Goal: Task Accomplishment & Management: Manage account settings

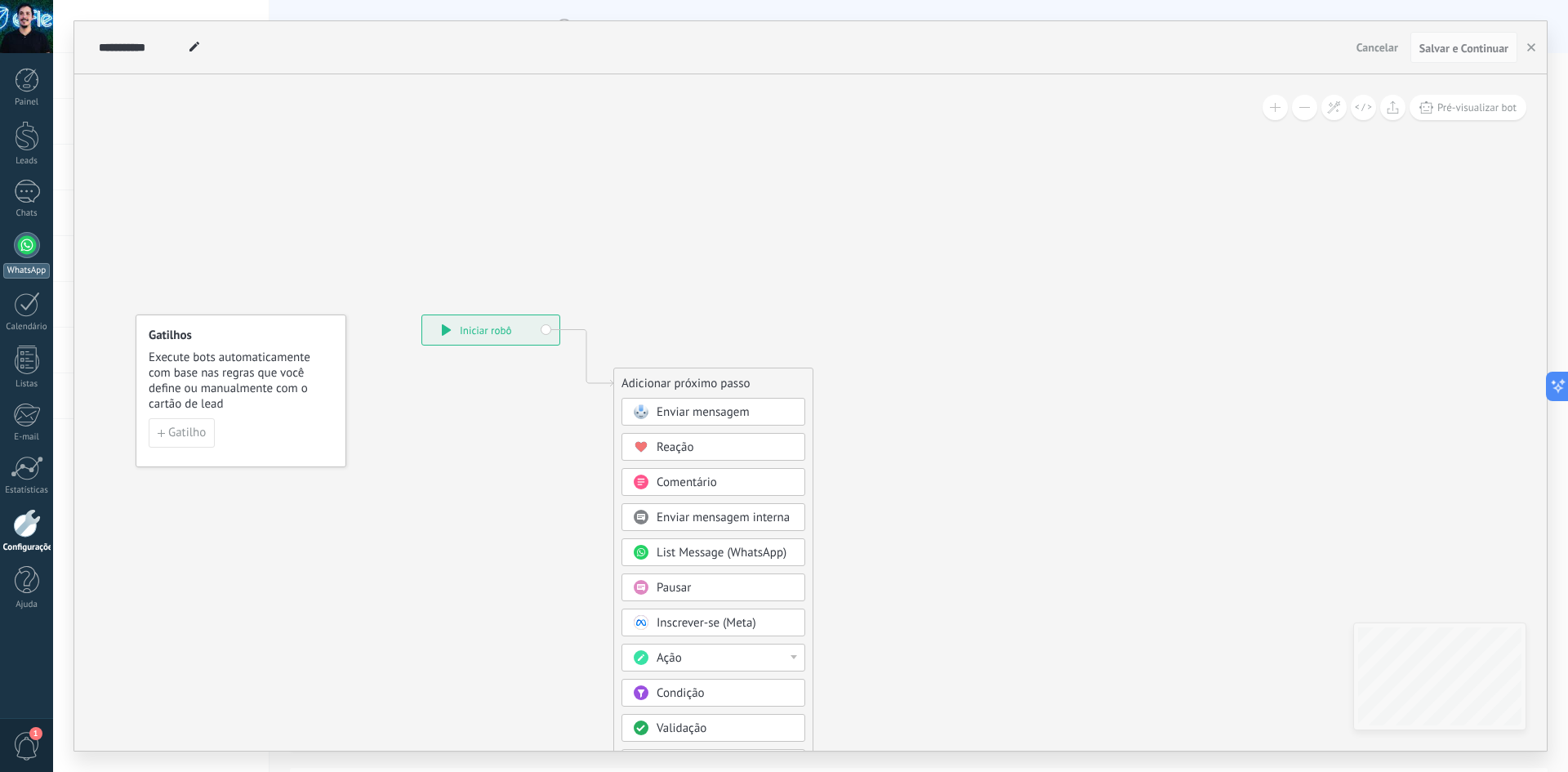
click at [29, 247] on div at bounding box center [26, 244] width 26 height 26
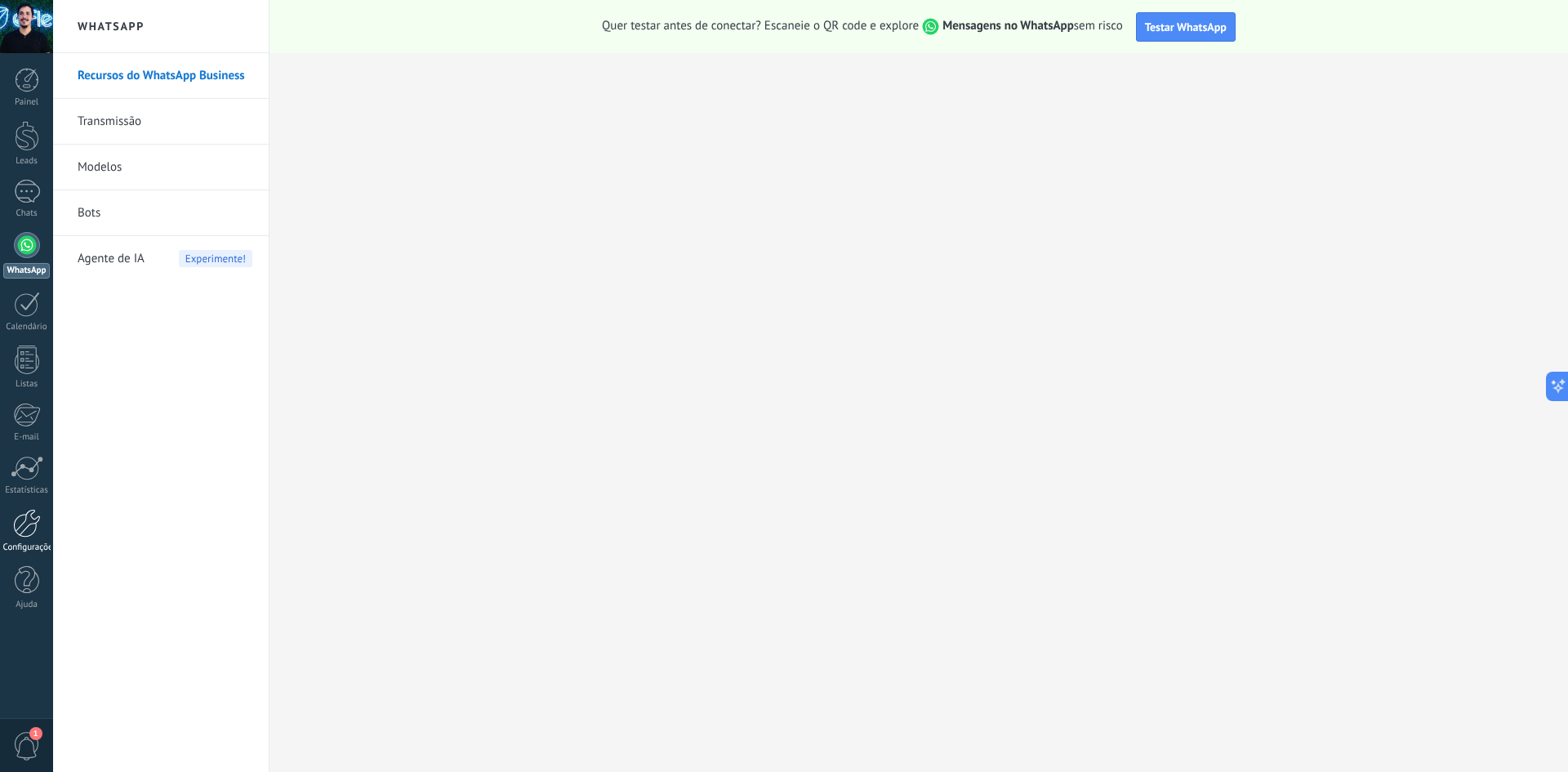
click at [23, 522] on div at bounding box center [27, 523] width 28 height 29
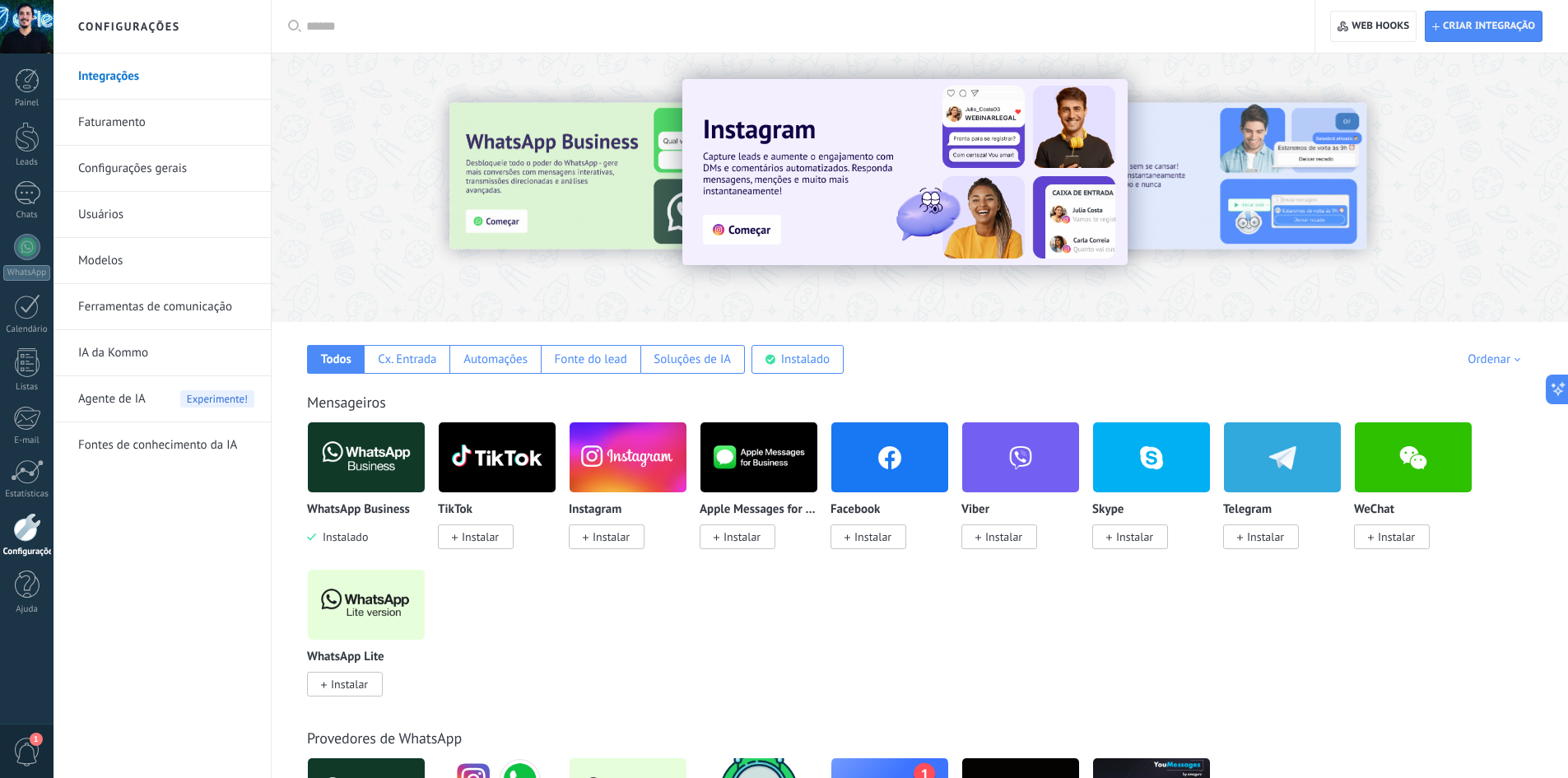
click at [371, 483] on img at bounding box center [367, 457] width 117 height 80
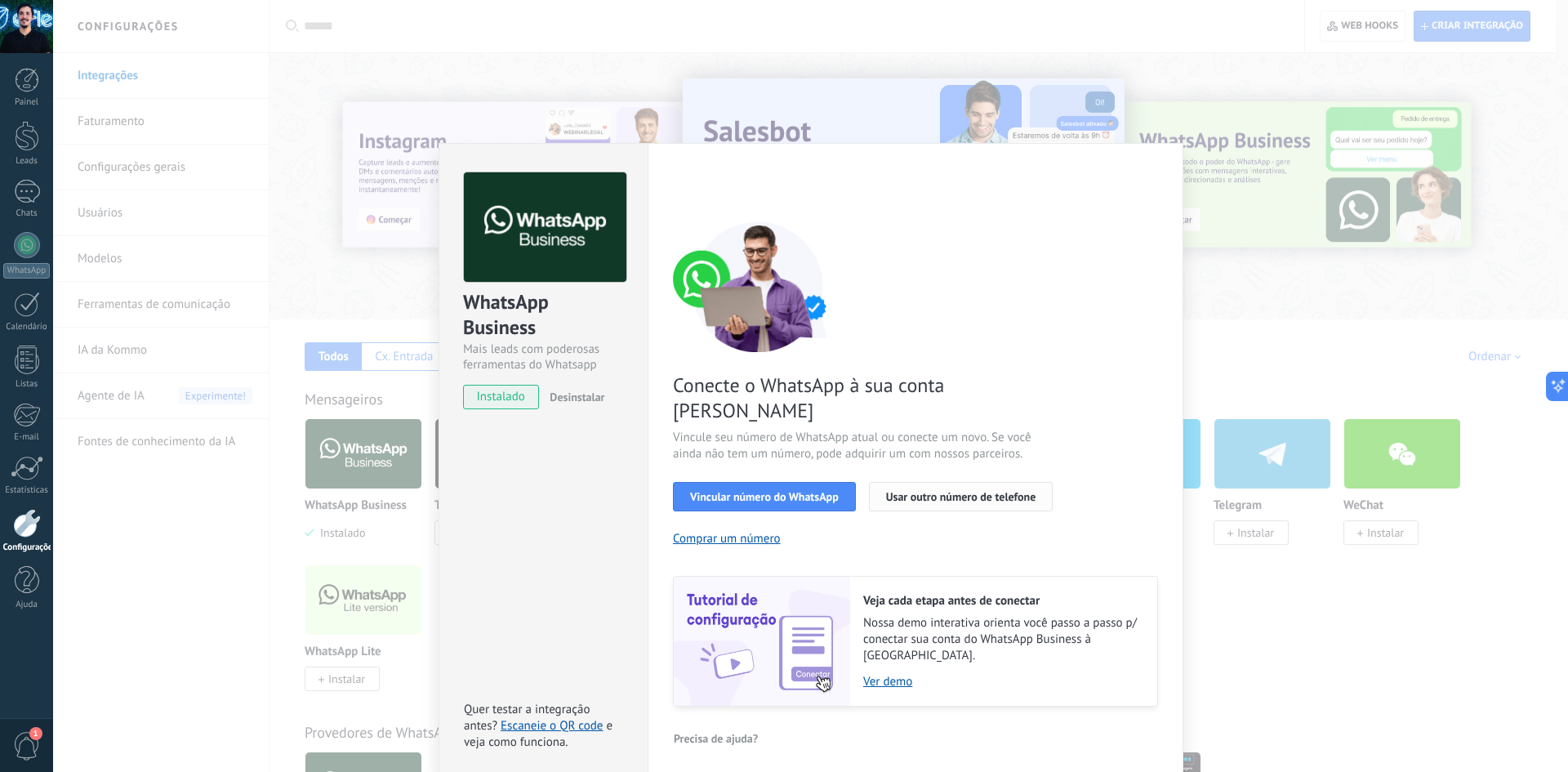
click at [880, 482] on button "Usar outro número de telefone" at bounding box center [960, 496] width 184 height 29
